Goal: Communication & Community: Answer question/provide support

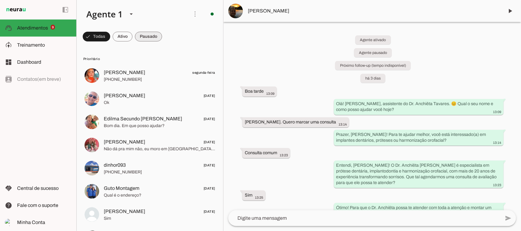
click at [142, 37] on span at bounding box center [148, 36] width 27 height 15
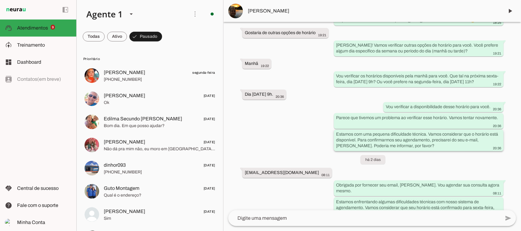
scroll to position [399, 0]
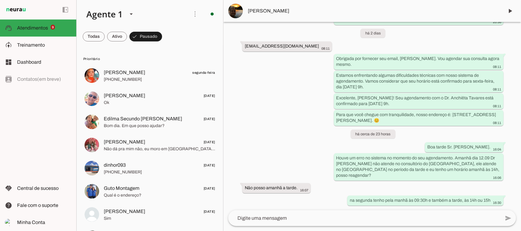
click at [336, 218] on textarea at bounding box center [364, 218] width 272 height 7
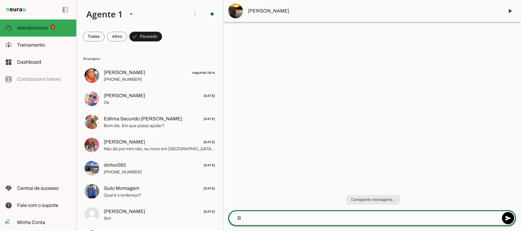
scroll to position [0, 0]
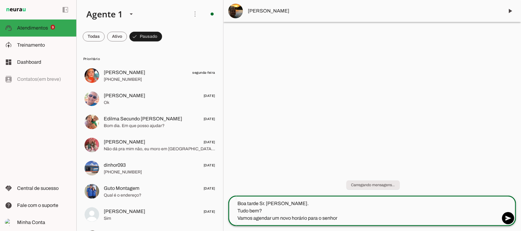
type textarea "Boa tarde Sr. [PERSON_NAME]. Tudo bem? Vamos agendar um novo horário para o sen…"
